Goal: Register for event/course

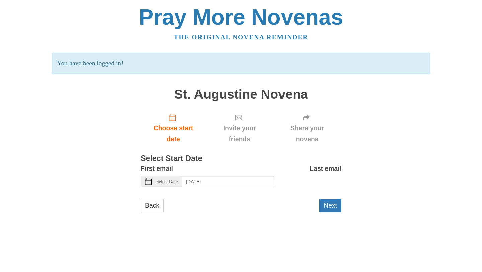
click at [234, 133] on span "Invite your friends" at bounding box center [239, 134] width 53 height 22
click at [217, 179] on input "[DATE]" at bounding box center [228, 181] width 92 height 11
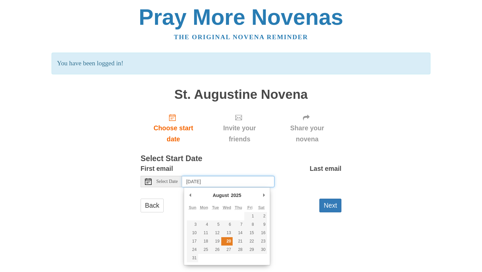
type input "[DATE]"
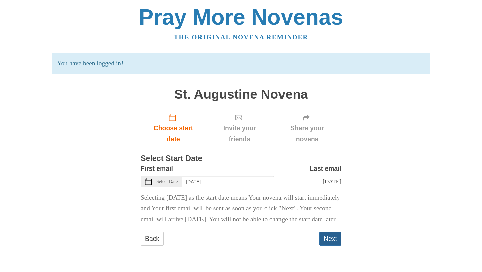
click at [321, 245] on button "Next" at bounding box center [330, 239] width 22 height 14
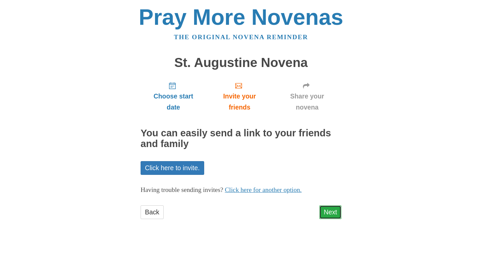
click at [328, 215] on link "Next" at bounding box center [330, 212] width 22 height 14
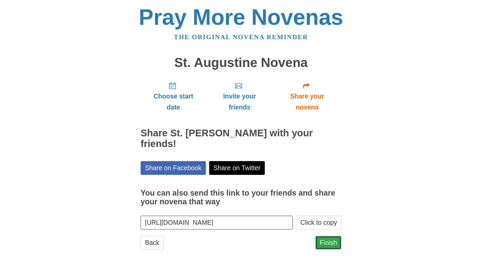
click at [324, 244] on link "Finish" at bounding box center [328, 243] width 26 height 14
